Goal: Entertainment & Leisure: Consume media (video, audio)

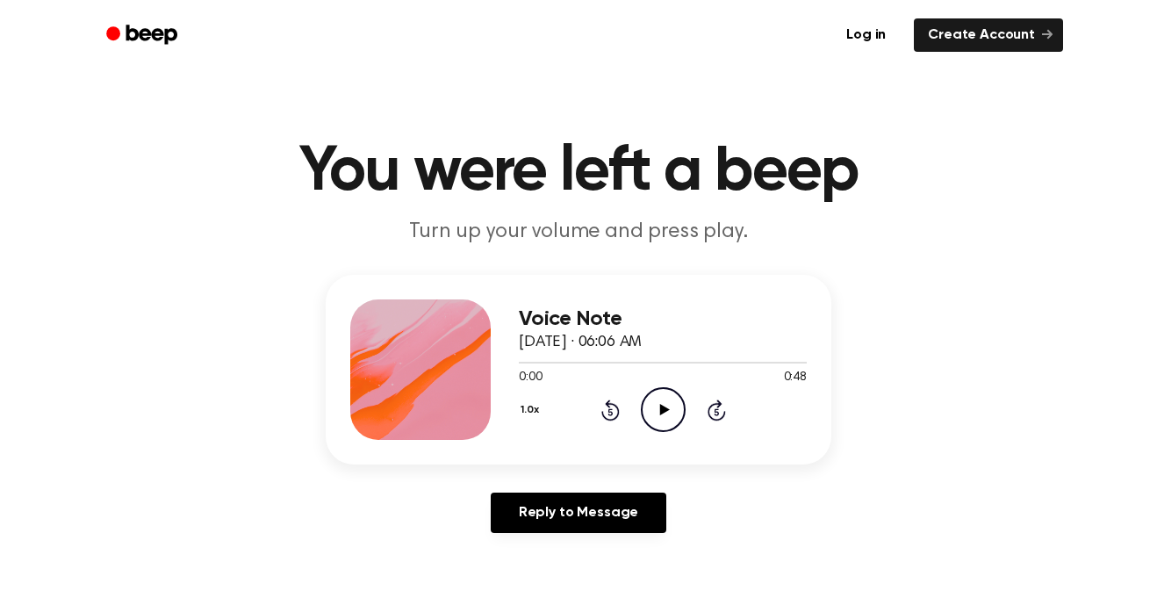
click at [664, 409] on icon at bounding box center [664, 409] width 10 height 11
click at [668, 408] on icon "Play Audio" at bounding box center [663, 409] width 45 height 45
click at [718, 411] on icon "Skip 5 seconds" at bounding box center [716, 410] width 19 height 23
click at [613, 409] on icon "Rewind 5 seconds" at bounding box center [610, 410] width 19 height 23
click at [515, 411] on div "Voice Note [DATE] · 06:06 AM 0:00 0:48 Your browser does not support the [objec…" at bounding box center [579, 370] width 506 height 190
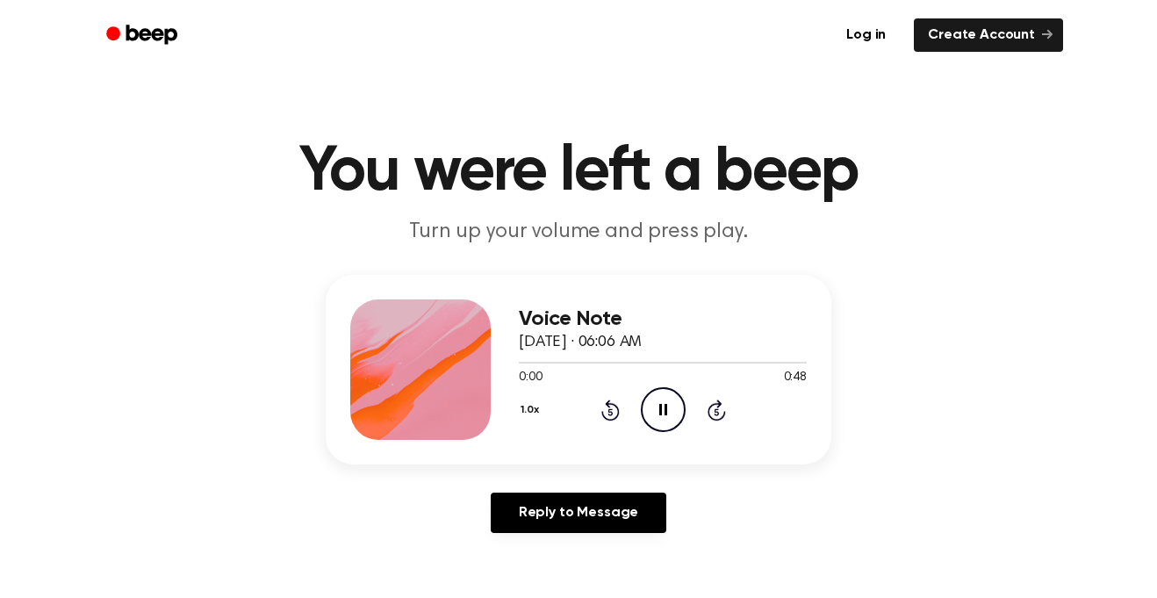
click at [531, 409] on button "1.0x" at bounding box center [532, 410] width 26 height 30
click at [564, 549] on div "1.2x" at bounding box center [553, 548] width 68 height 32
drag, startPoint x: 522, startPoint y: 361, endPoint x: 651, endPoint y: 378, distance: 129.3
click at [651, 378] on div "0:00 0:48 Your browser does not support the [object Object] element." at bounding box center [663, 371] width 288 height 32
click at [596, 361] on div at bounding box center [663, 362] width 288 height 14
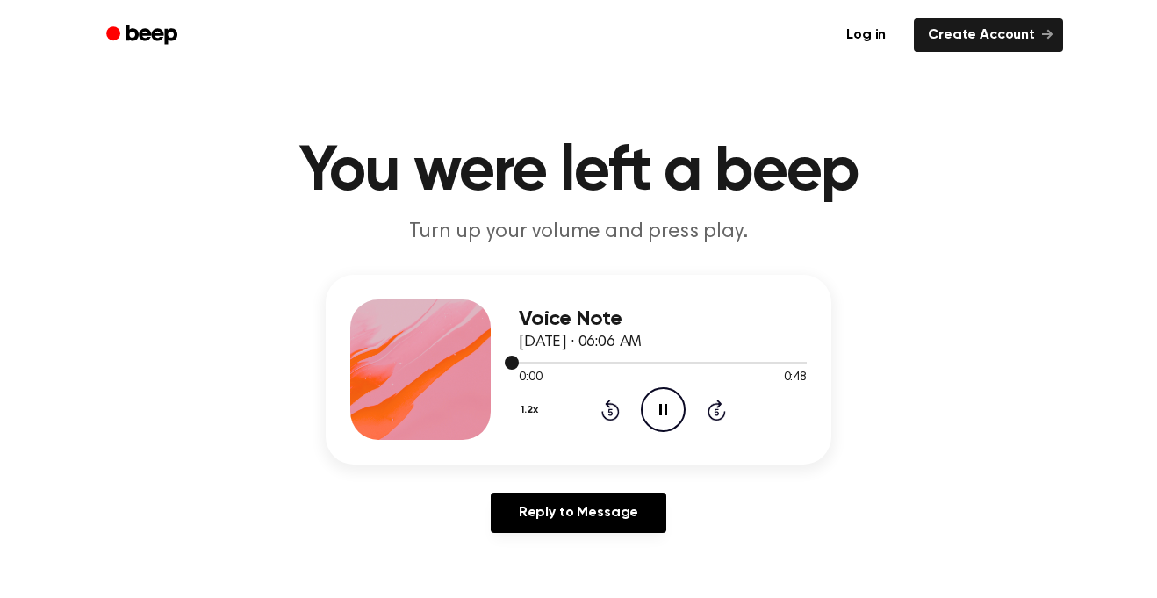
drag, startPoint x: 594, startPoint y: 360, endPoint x: 607, endPoint y: 363, distance: 12.6
click at [607, 363] on div at bounding box center [663, 362] width 288 height 14
click at [607, 363] on div at bounding box center [663, 363] width 288 height 2
click at [656, 399] on icon "Play Audio" at bounding box center [663, 409] width 45 height 45
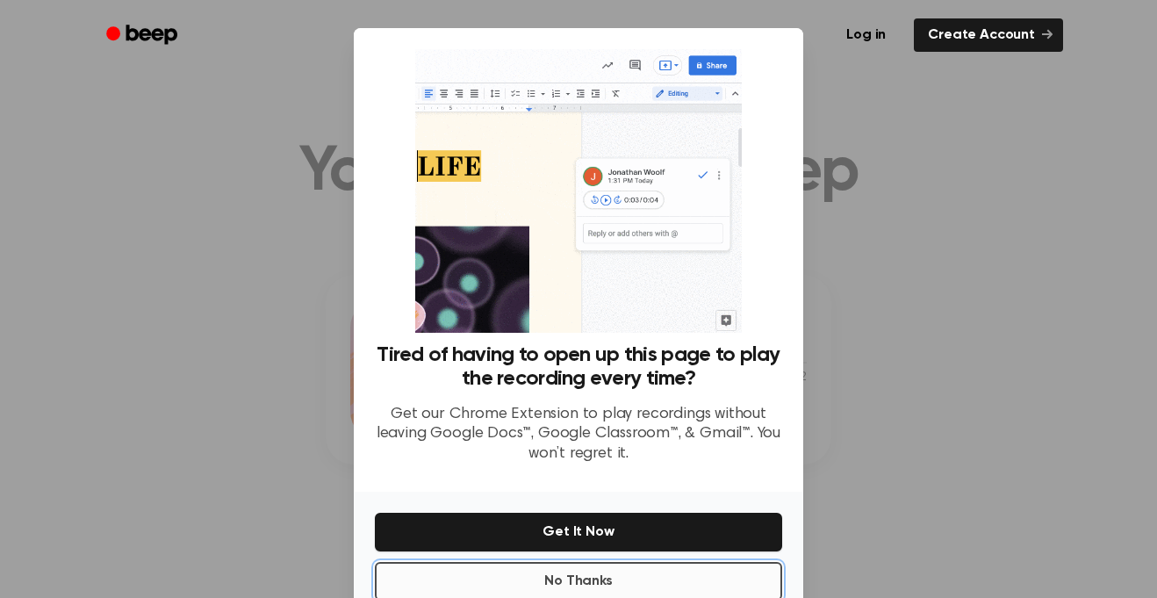
click at [673, 584] on button "No Thanks" at bounding box center [578, 581] width 407 height 39
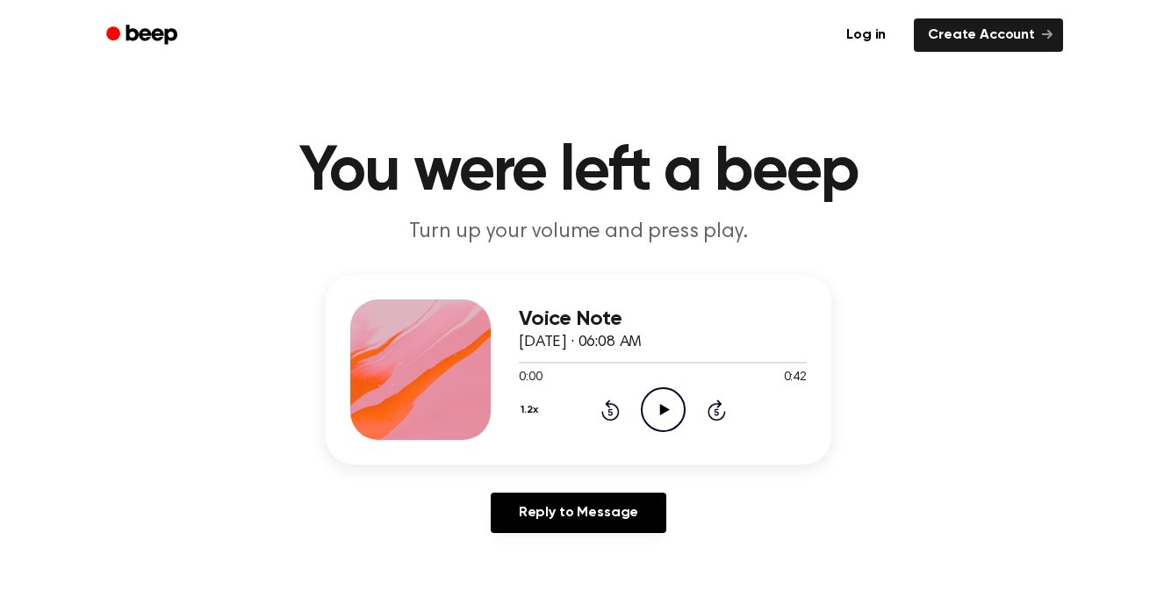
click at [673, 407] on icon "Play Audio" at bounding box center [663, 409] width 45 height 45
click at [723, 418] on icon at bounding box center [717, 409] width 18 height 21
click at [723, 418] on icon "Skip 5 seconds" at bounding box center [716, 410] width 19 height 23
